Goal: Register for event/course

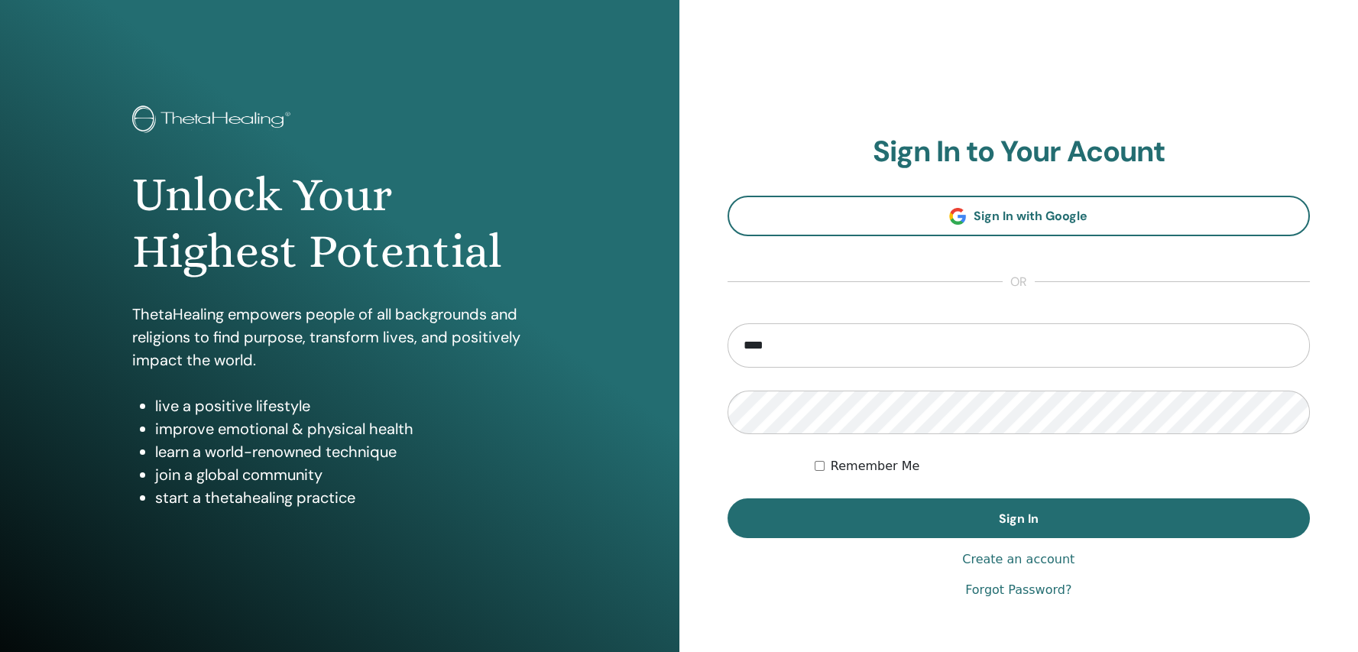
type input "**********"
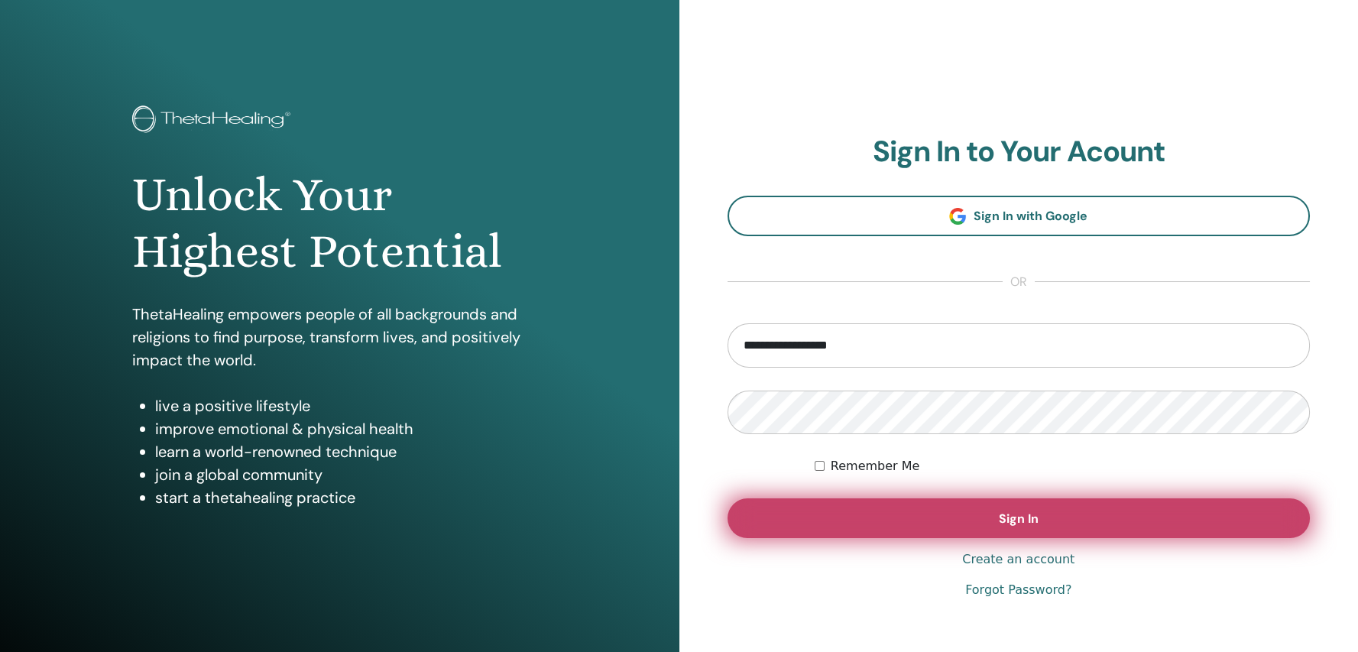
click at [858, 511] on button "Sign In" at bounding box center [1019, 518] width 583 height 40
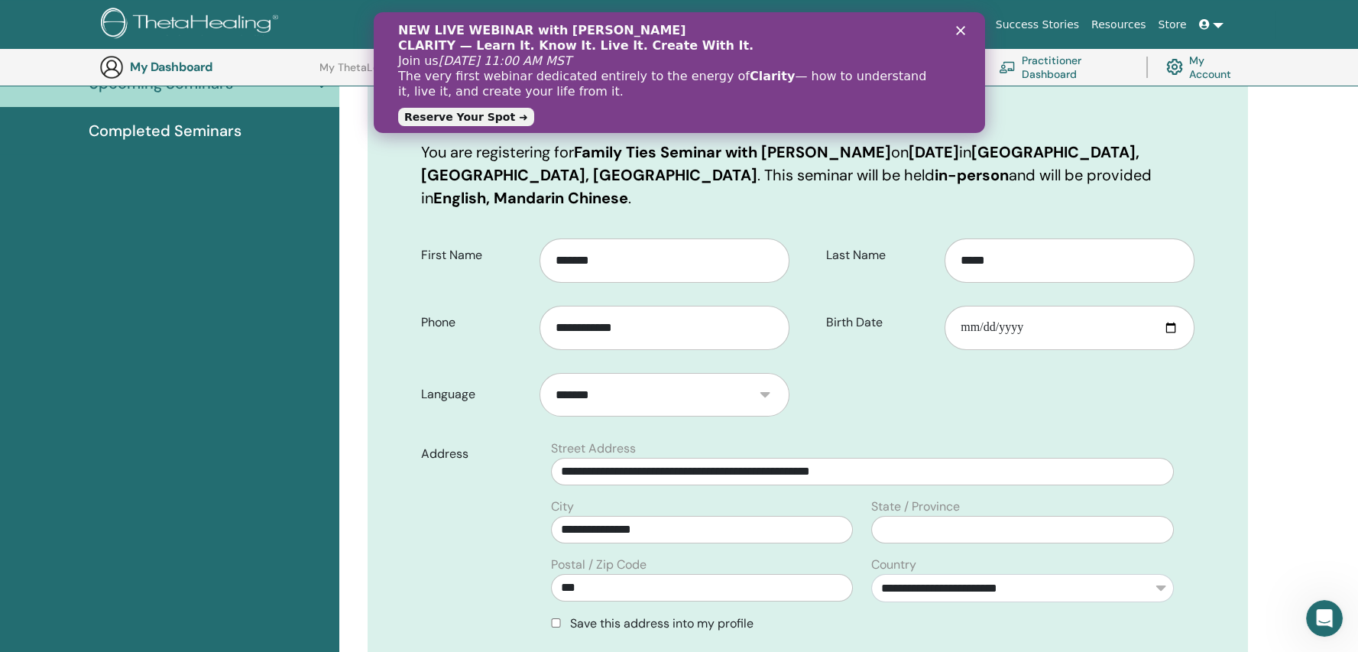
click at [964, 30] on icon "Close" at bounding box center [959, 30] width 9 height 9
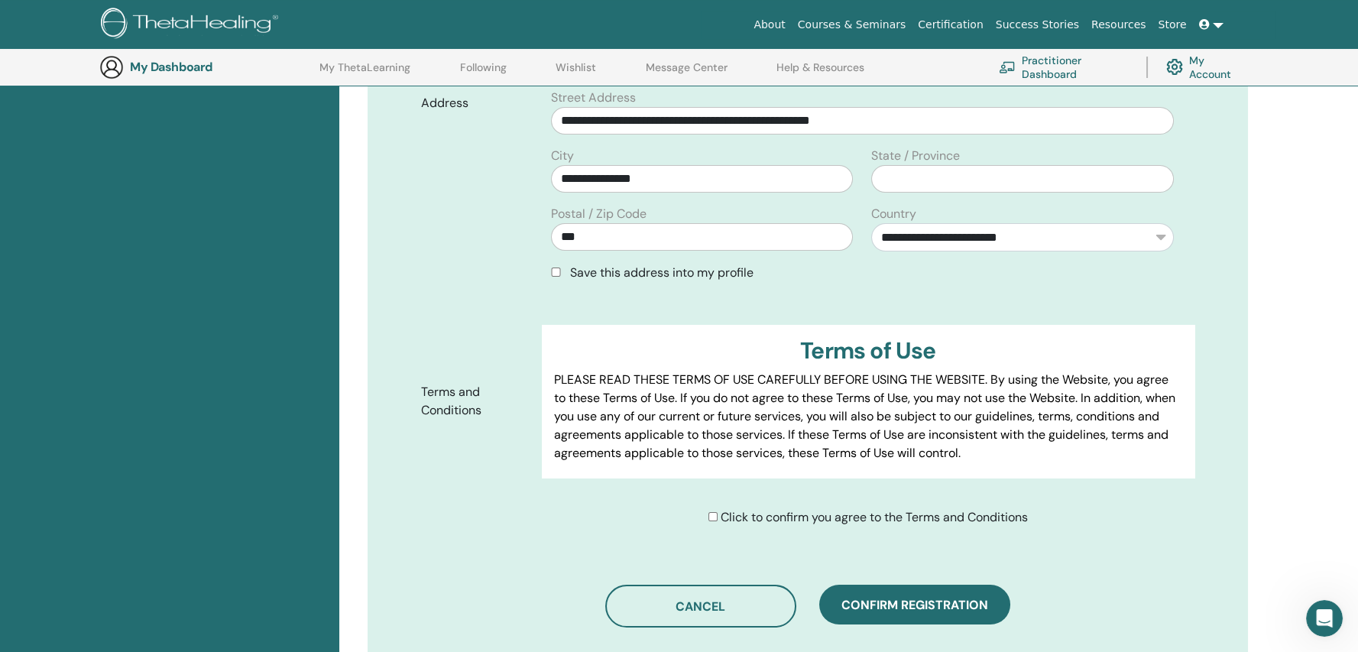
scroll to position [571, 0]
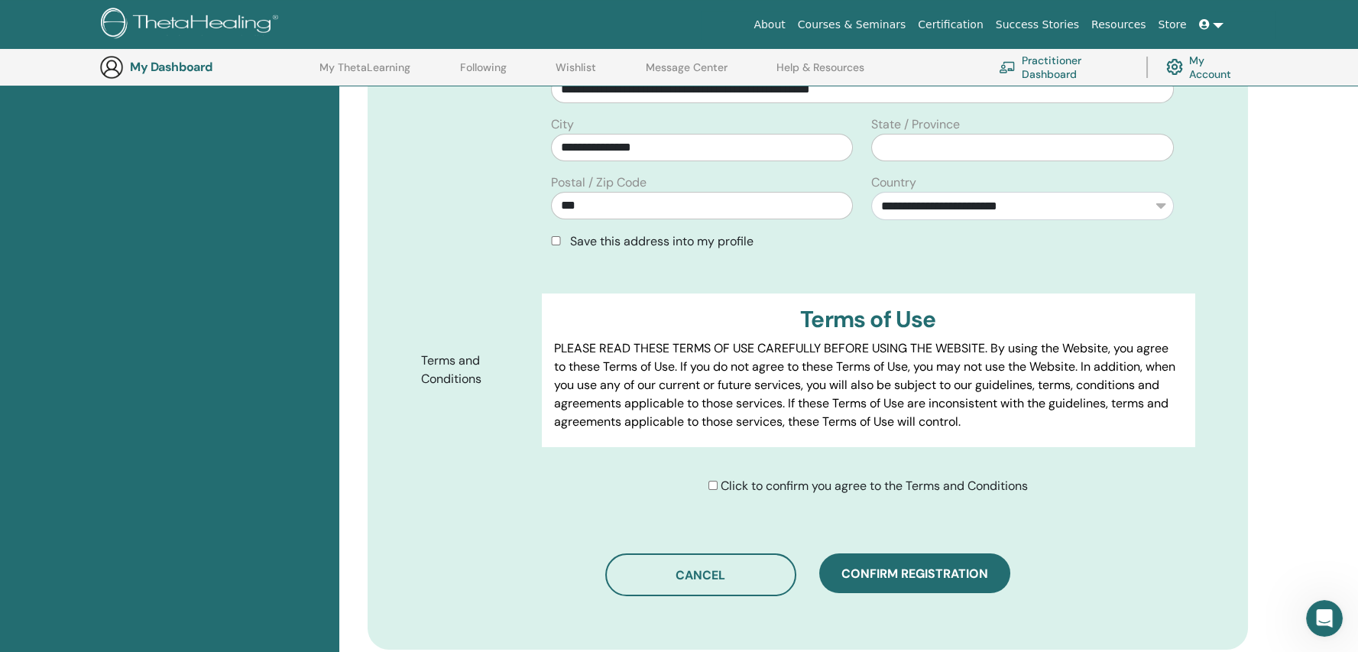
click at [800, 478] on span "Click to confirm you agree to the Terms and Conditions" at bounding box center [874, 486] width 307 height 16
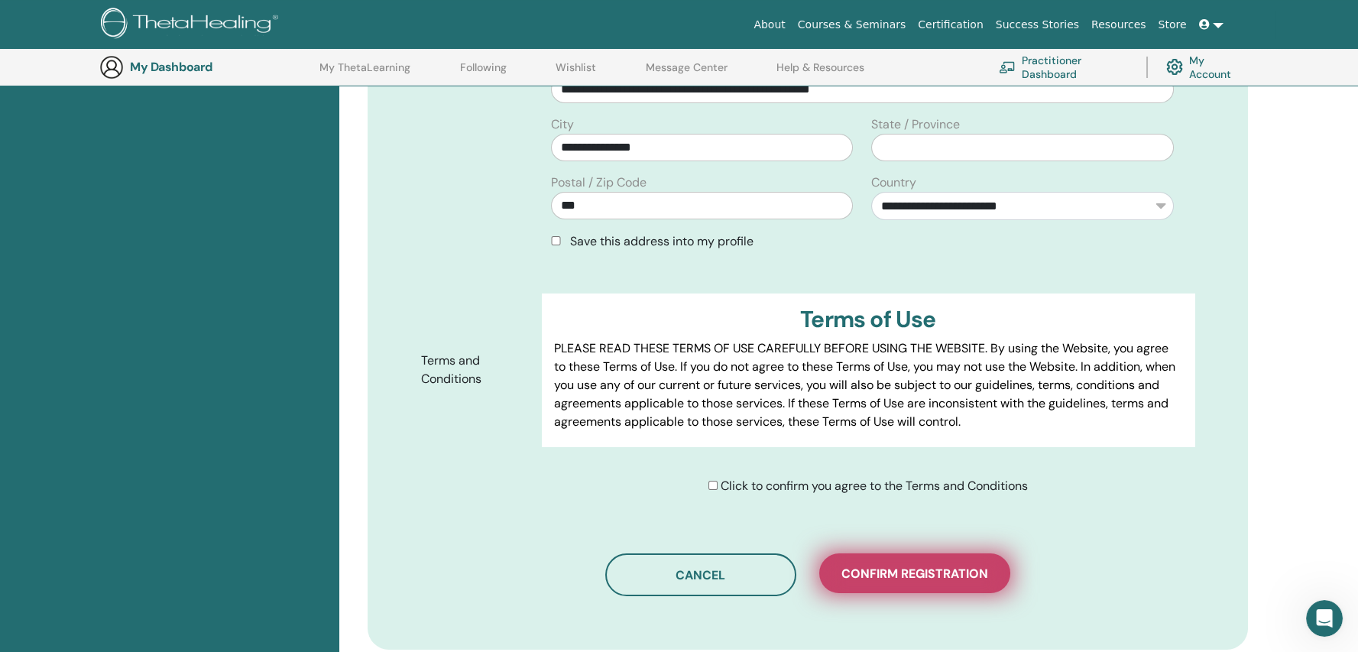
click at [873, 566] on span "Confirm registration" at bounding box center [915, 574] width 147 height 16
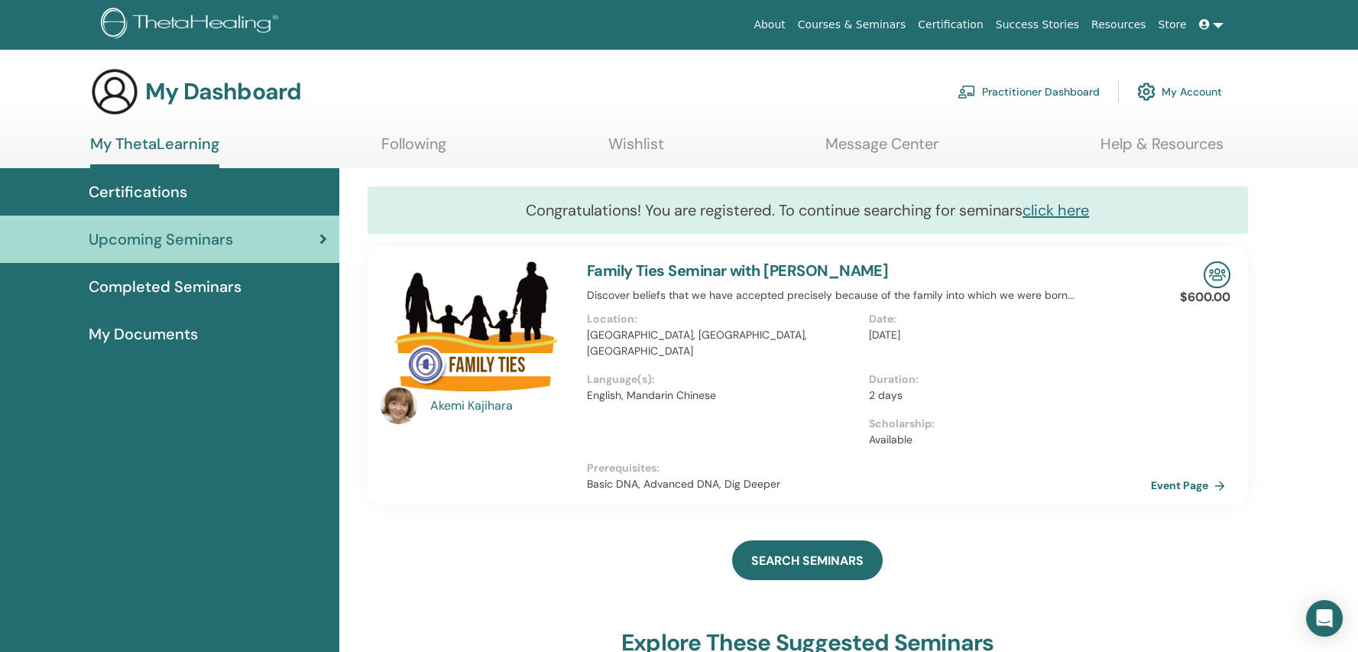
click at [1205, 24] on icon at bounding box center [1204, 24] width 11 height 11
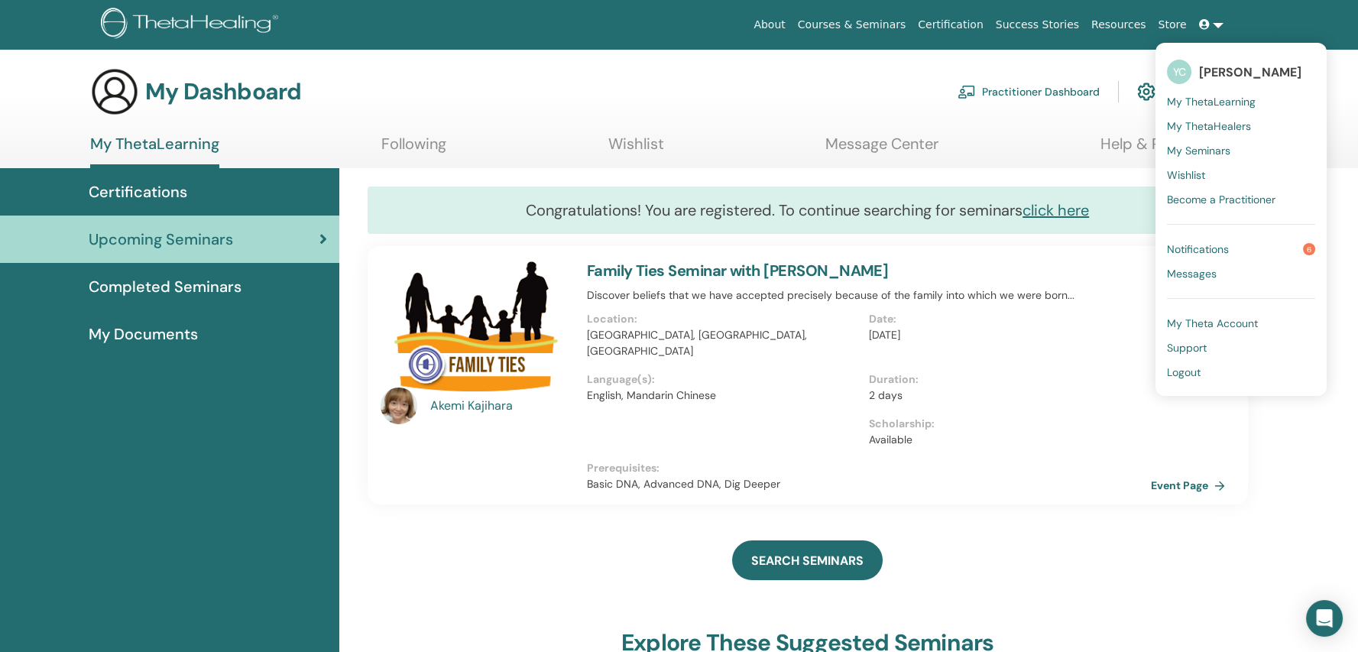
click at [135, 282] on span "Completed Seminars" at bounding box center [165, 286] width 153 height 23
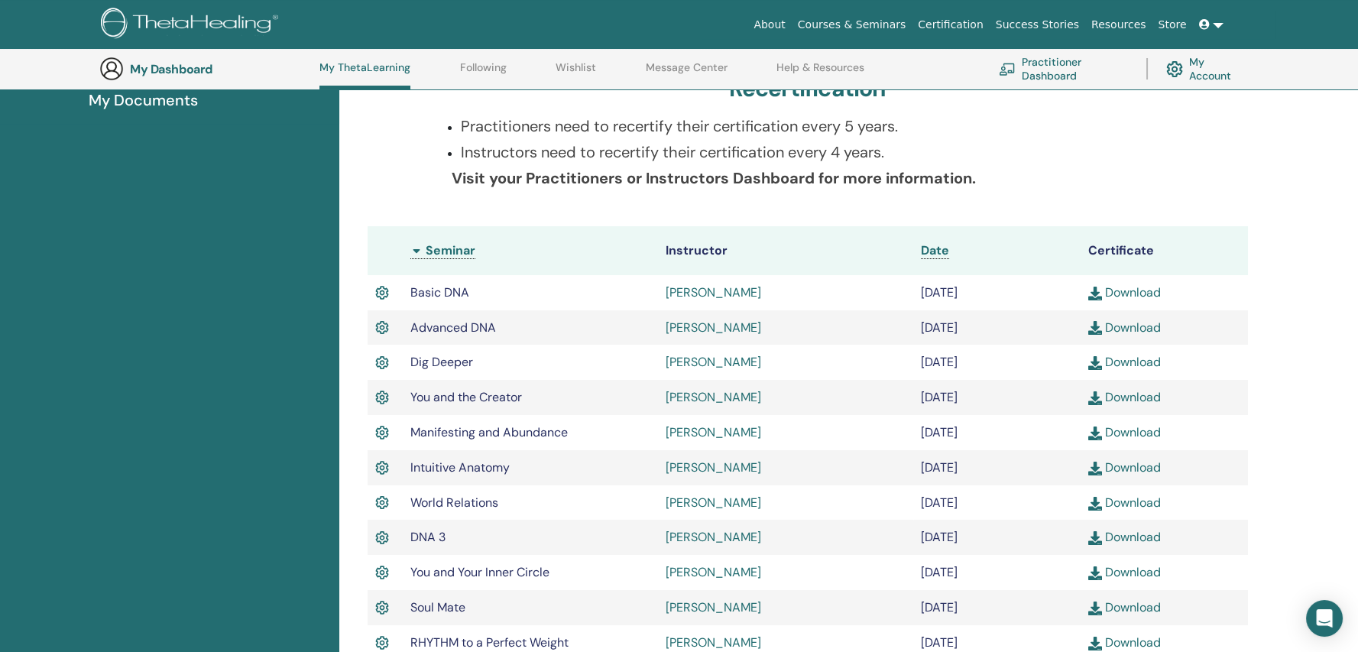
scroll to position [269, 0]
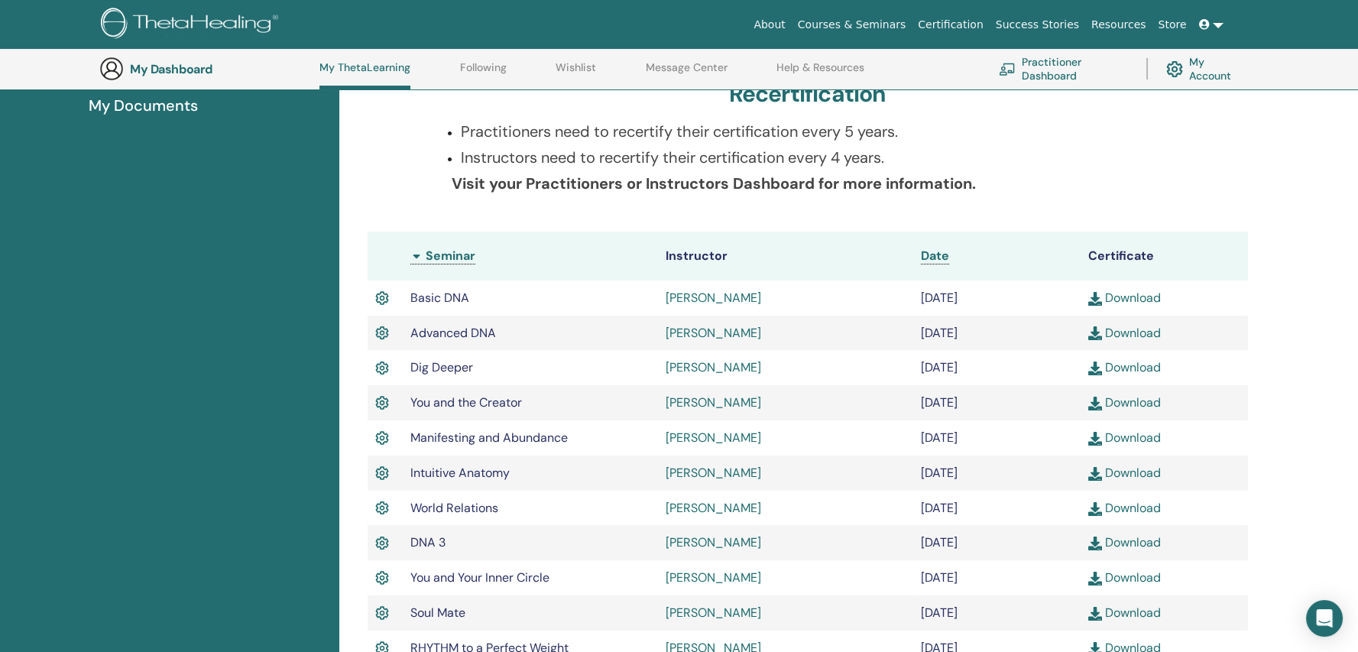
click at [1221, 26] on link at bounding box center [1211, 25] width 37 height 28
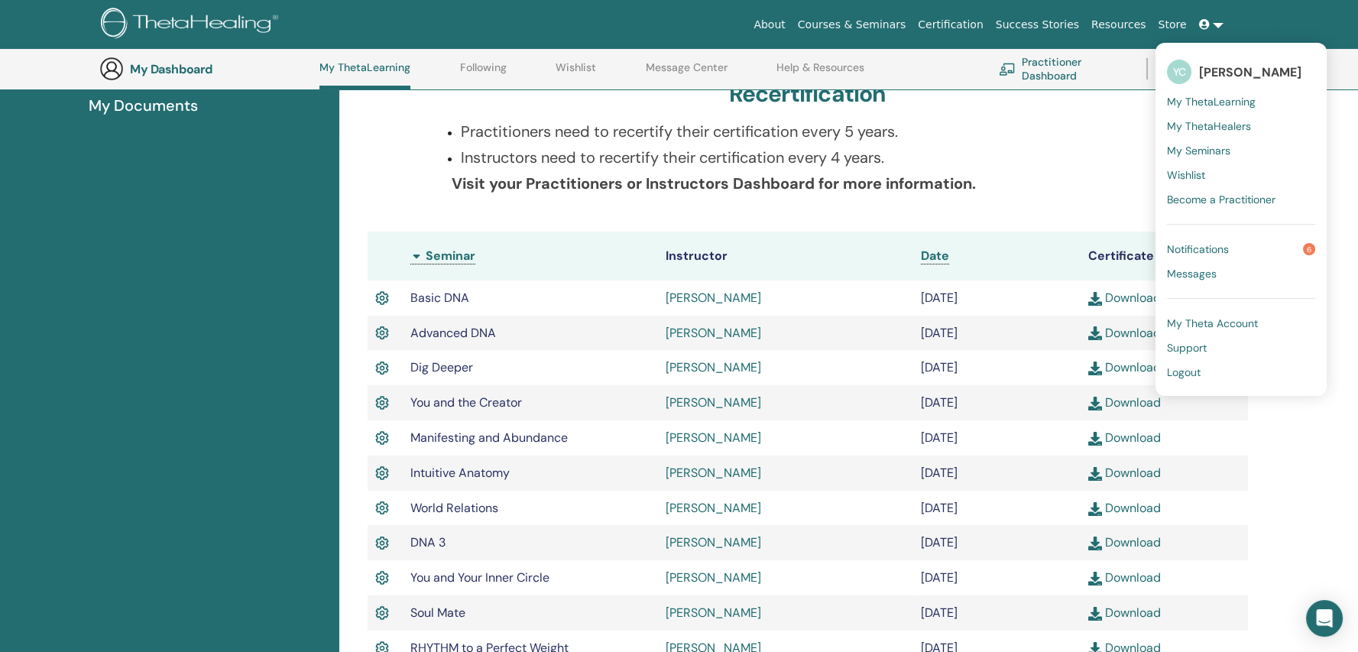
click at [1191, 368] on span "Logout" at bounding box center [1184, 372] width 34 height 14
